Goal: Transaction & Acquisition: Purchase product/service

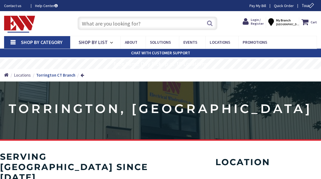
click at [250, 24] on icon at bounding box center [246, 21] width 8 height 9
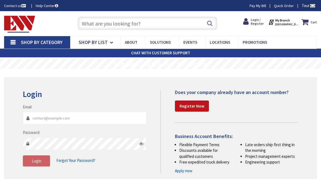
click at [57, 118] on input "Email" at bounding box center [84, 118] width 123 height 12
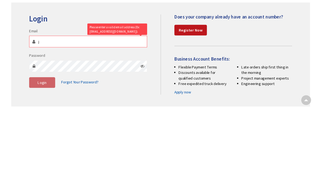
scroll to position [74, 0]
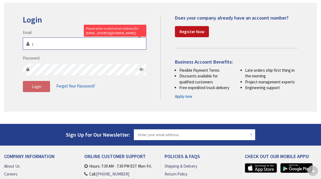
type input "[PERSON_NAME][EMAIL_ADDRESS][DOMAIN_NAME]"
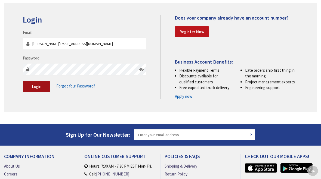
click at [39, 83] on button "Login" at bounding box center [36, 86] width 27 height 11
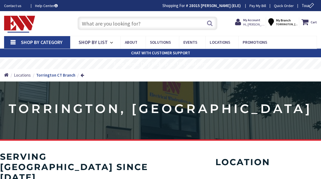
click at [103, 25] on input "text" at bounding box center [147, 24] width 140 height 14
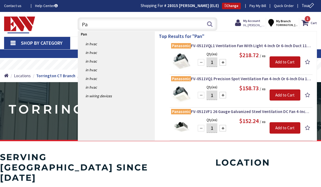
type input "P"
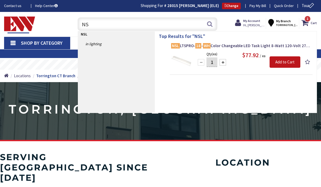
type input "N"
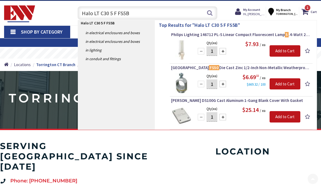
scroll to position [1, 0]
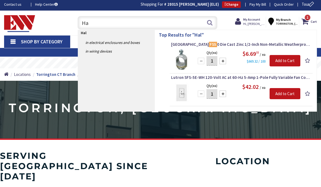
type input "H"
